Goal: Information Seeking & Learning: Learn about a topic

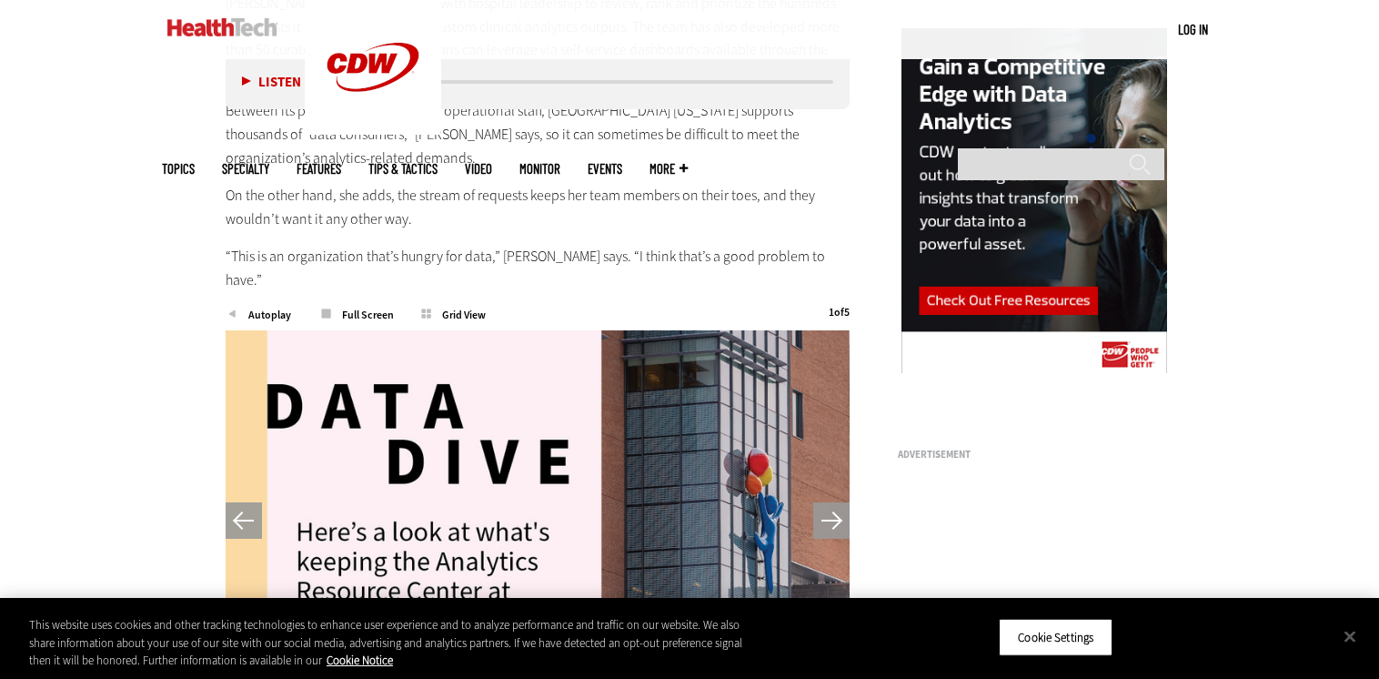
scroll to position [1685, 0]
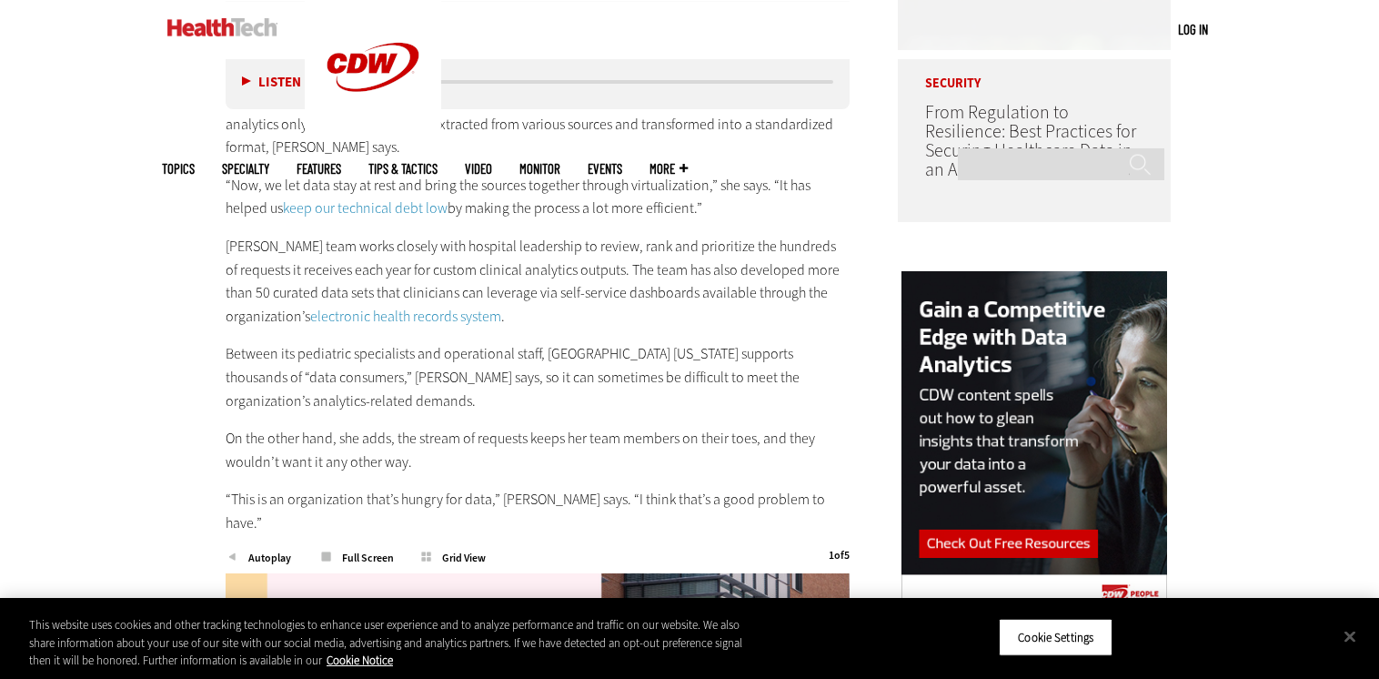
click at [370, 174] on p "“Now, we let data stay at rest and bring the sources together through virtualiz…" at bounding box center [538, 197] width 624 height 46
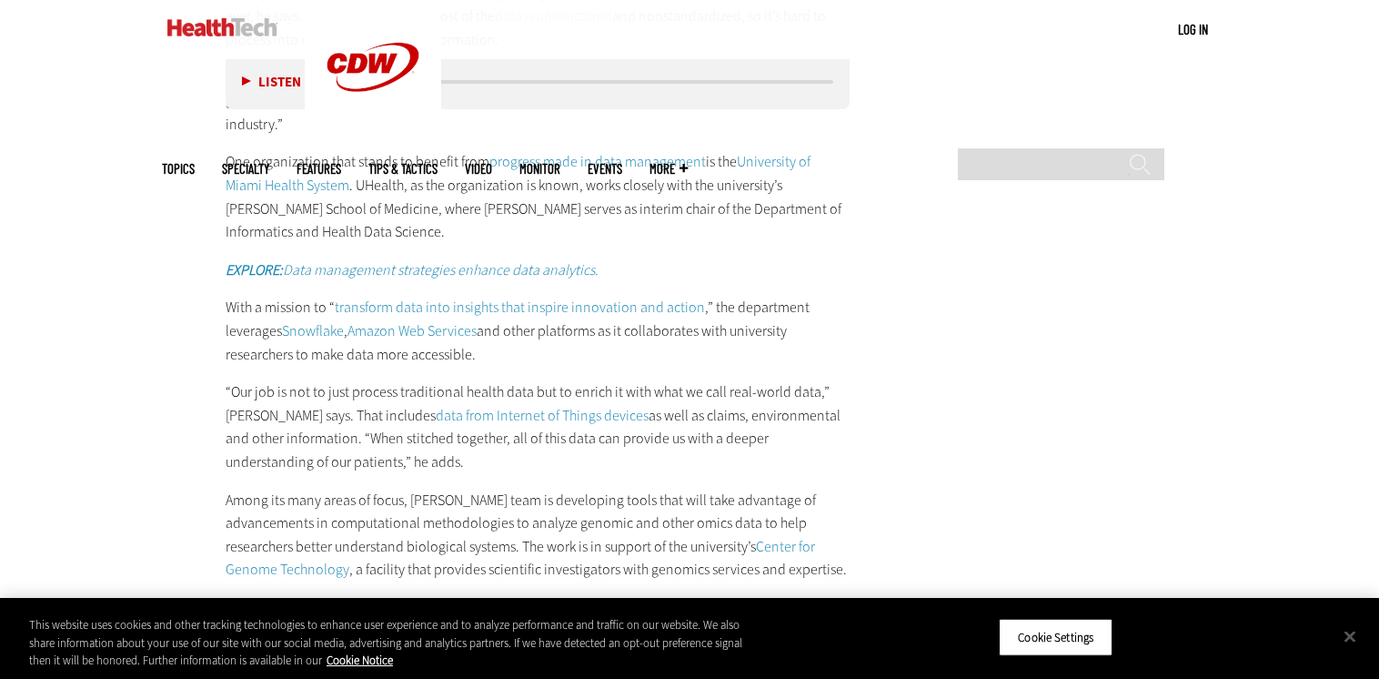
scroll to position [3413, 0]
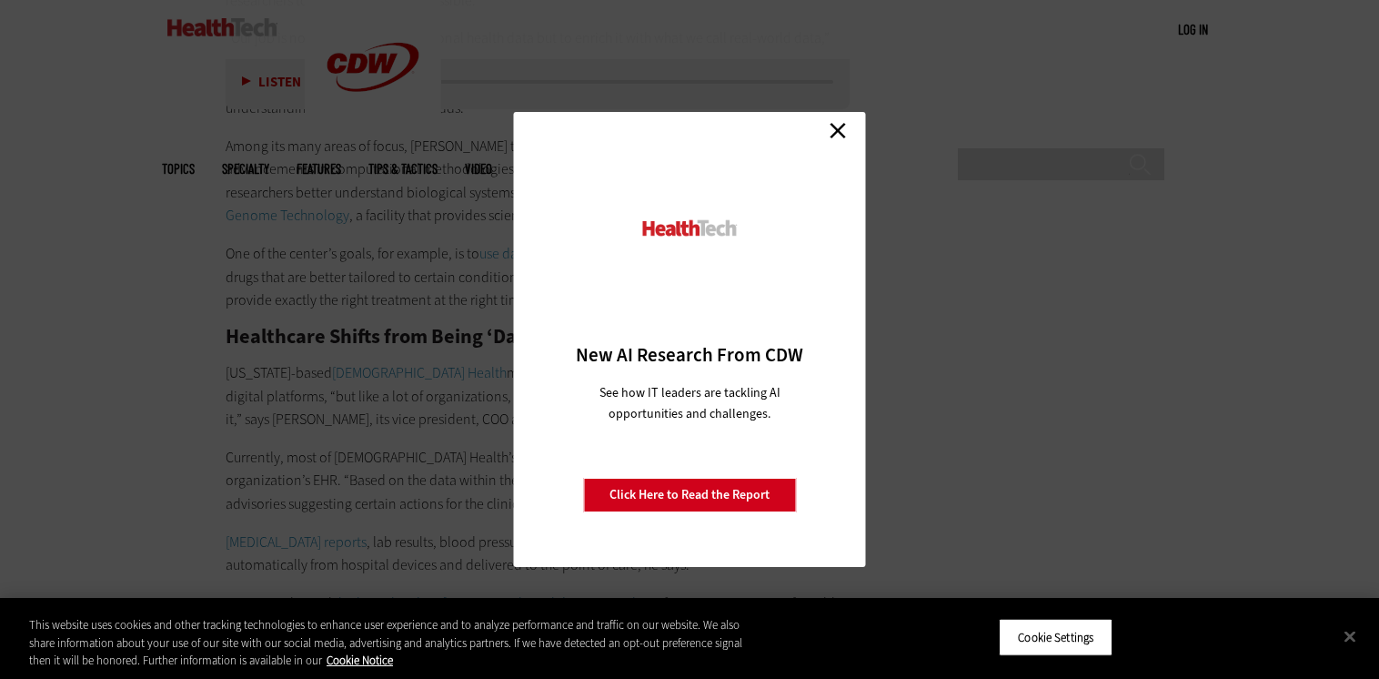
click at [833, 126] on link "Close" at bounding box center [837, 129] width 27 height 27
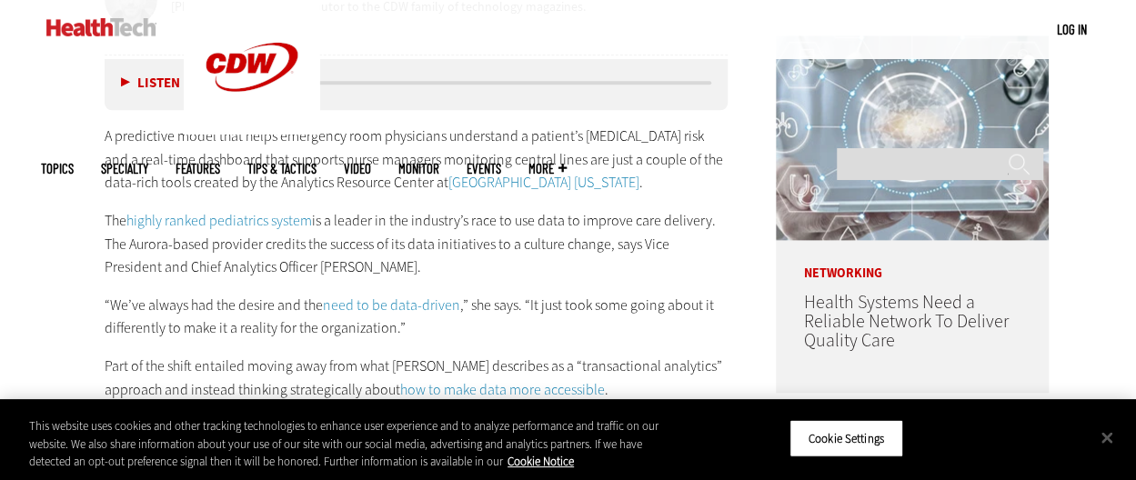
scroll to position [974, 0]
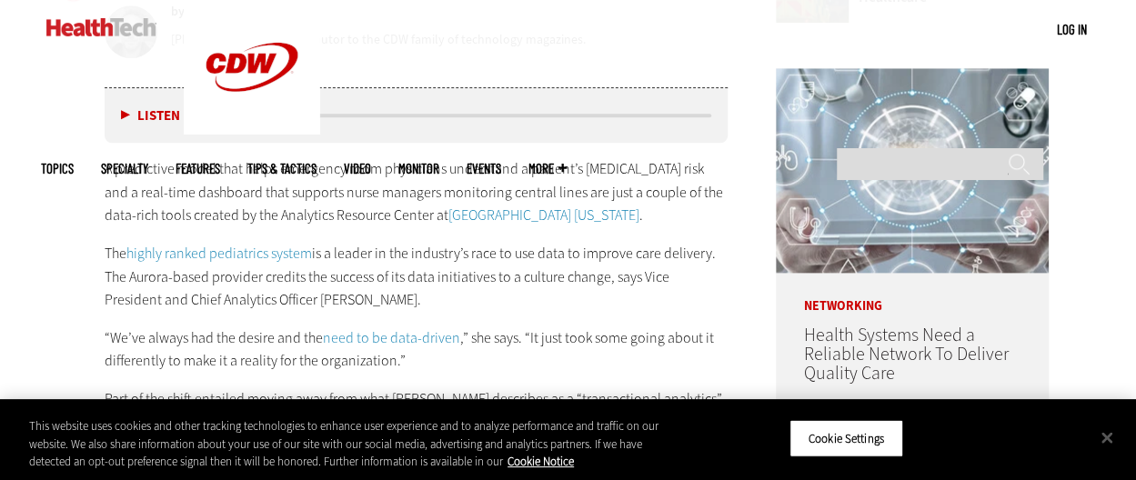
click at [608, 248] on p "The highly ranked pediatrics system is a leader in the industry’s race to use d…" at bounding box center [417, 277] width 624 height 70
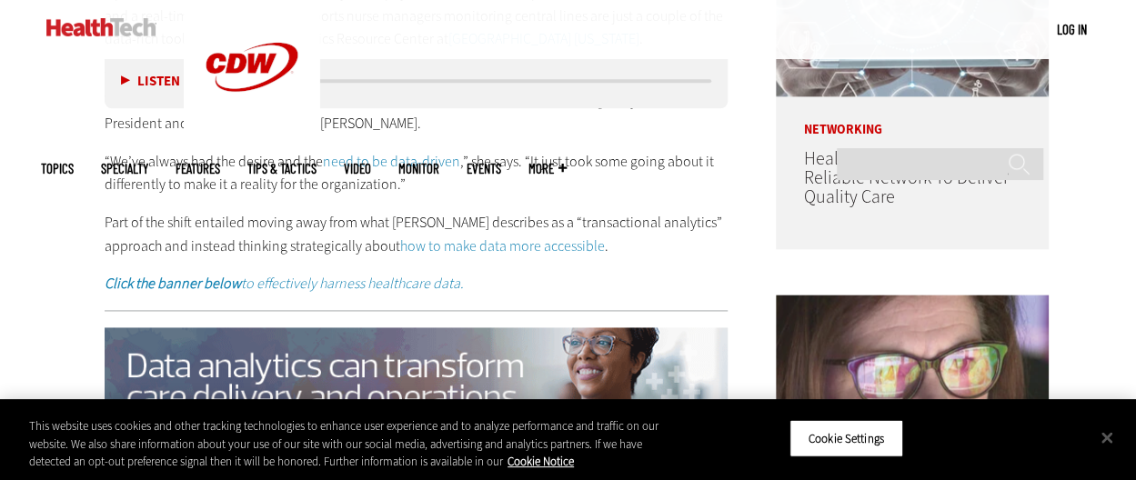
scroll to position [1157, 0]
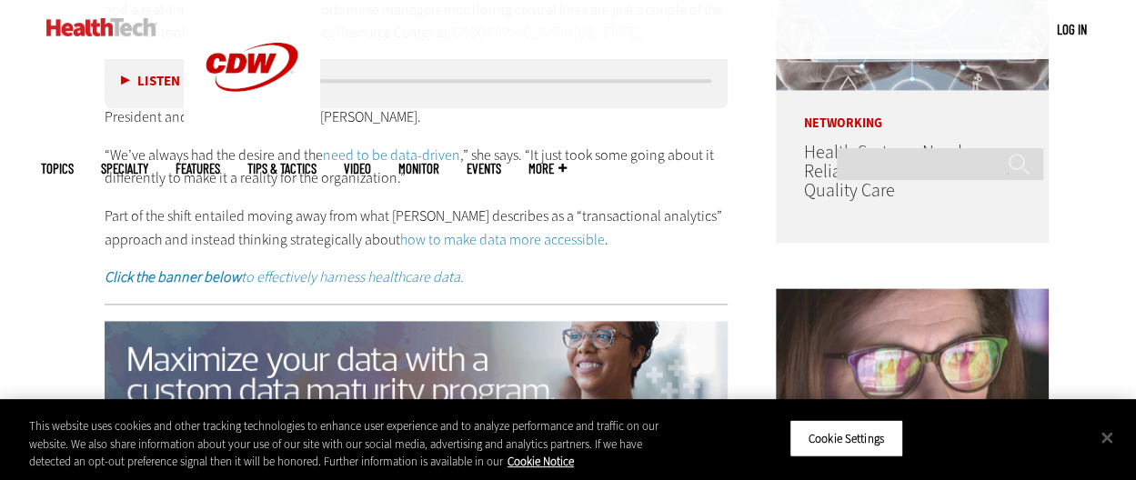
click at [536, 205] on p "Part of the shift entailed moving away from what [PERSON_NAME] describes as a “…" at bounding box center [417, 228] width 624 height 46
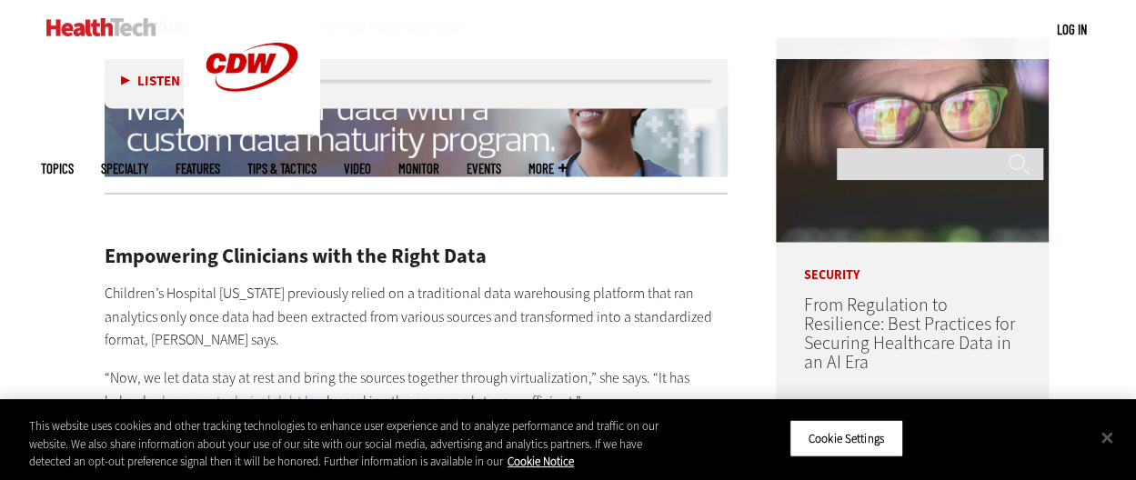
scroll to position [1490, 0]
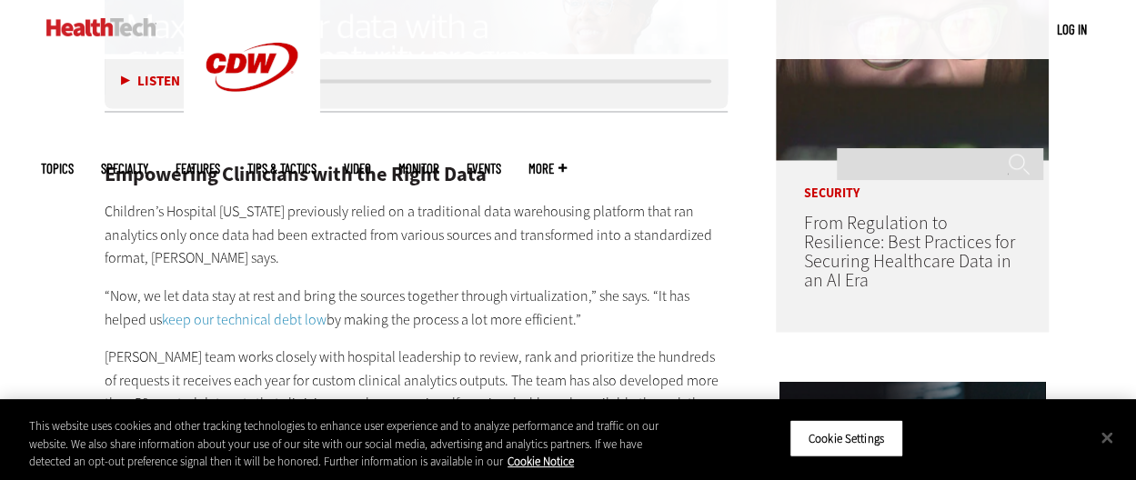
click at [536, 199] on p "Children’s Hospital [US_STATE] previously relied on a traditional data warehous…" at bounding box center [417, 234] width 624 height 70
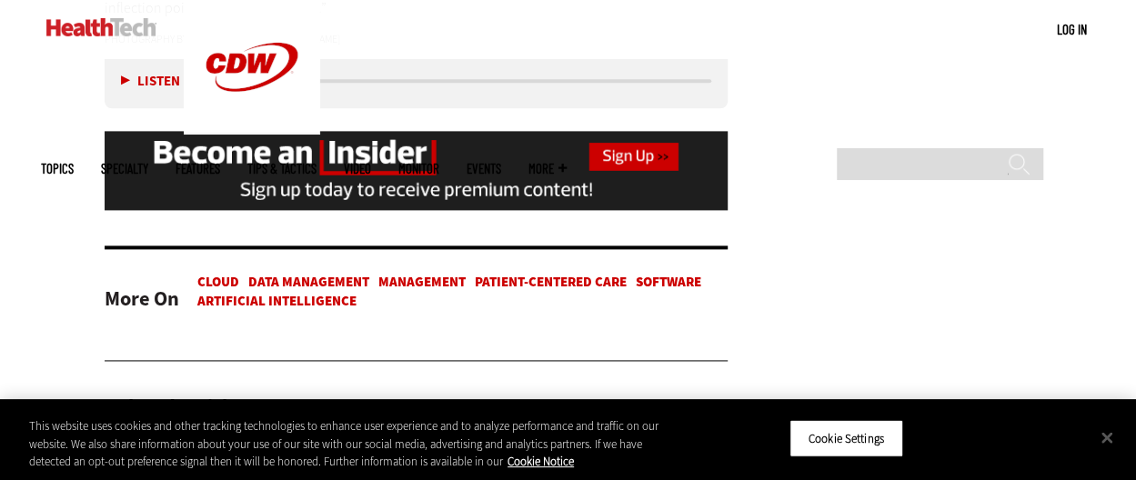
scroll to position [4502, 0]
